Goal: Transaction & Acquisition: Purchase product/service

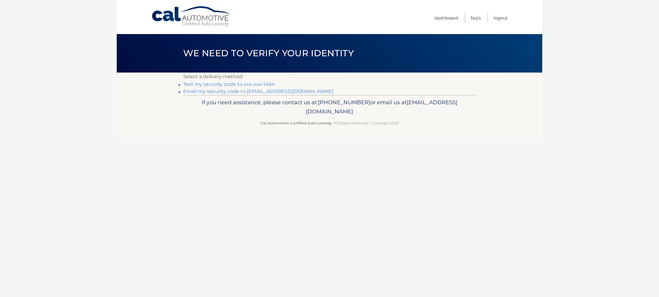
click at [231, 84] on link "Text my security code to xxx-xxx-1464" at bounding box center [229, 84] width 92 height 6
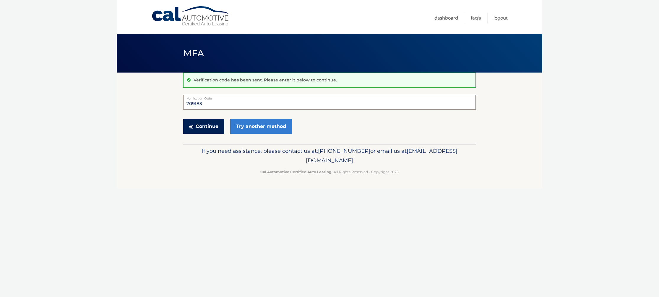
scroll to position [1, 0]
type input "709183"
click at [211, 125] on button "Continue" at bounding box center [203, 126] width 41 height 15
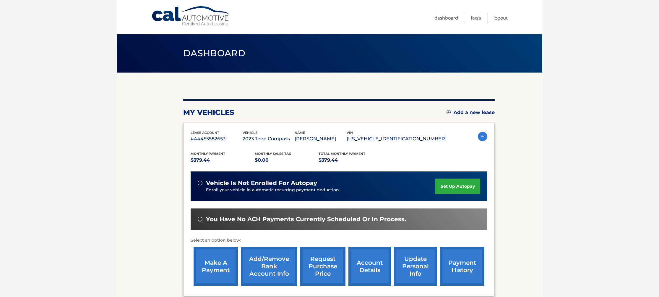
click at [221, 266] on link "make a payment" at bounding box center [216, 266] width 44 height 39
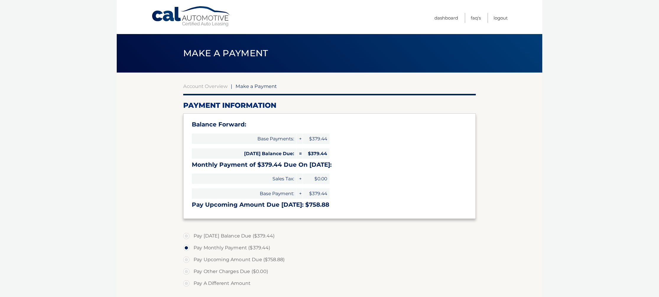
select select "NWExYmM5NzAtYzA3My00ZTFjLWJjZjYtZmFjYzcyM2ViYjg0"
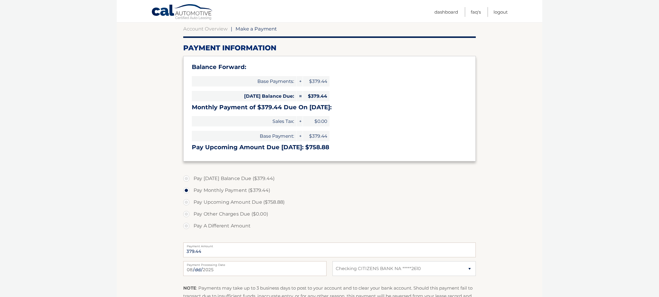
scroll to position [58, 0]
click at [187, 177] on label "Pay Today's Balance Due ($379.44)" at bounding box center [329, 178] width 293 height 12
click at [187, 177] on input "Pay Today's Balance Due ($379.44)" at bounding box center [189, 176] width 6 height 9
radio input "true"
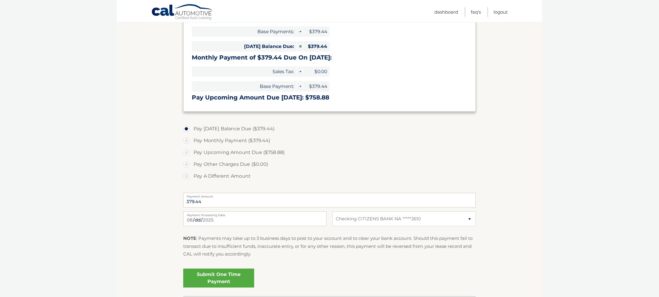
scroll to position [106, 0]
click at [221, 279] on link "Submit One Time Payment" at bounding box center [218, 278] width 71 height 19
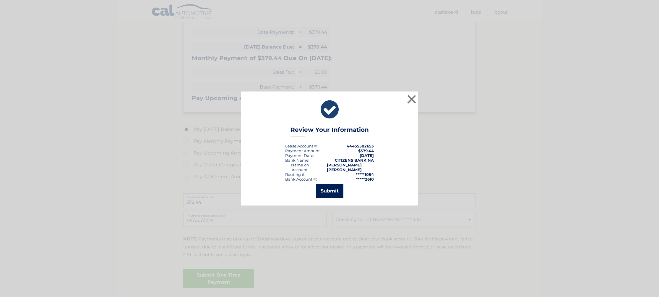
click at [327, 187] on button "Submit" at bounding box center [329, 191] width 27 height 14
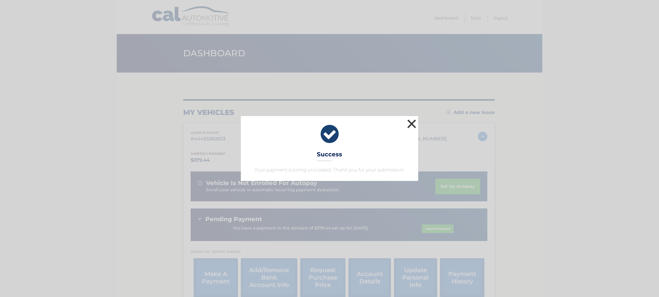
click at [413, 123] on button "×" at bounding box center [412, 124] width 12 height 12
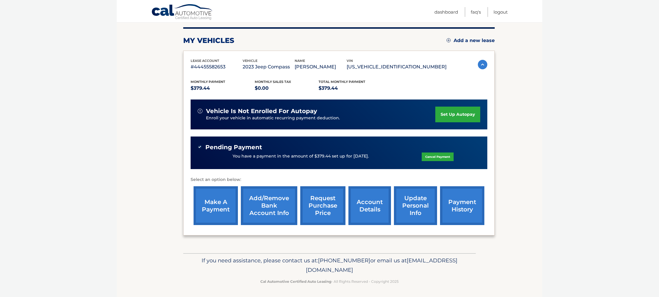
scroll to position [71, 0]
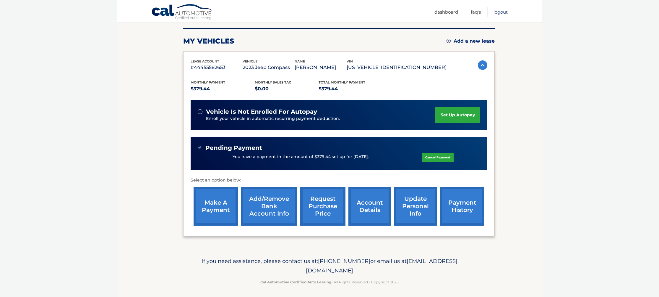
click at [500, 12] on link "Logout" at bounding box center [501, 12] width 14 height 10
